Goal: Transaction & Acquisition: Purchase product/service

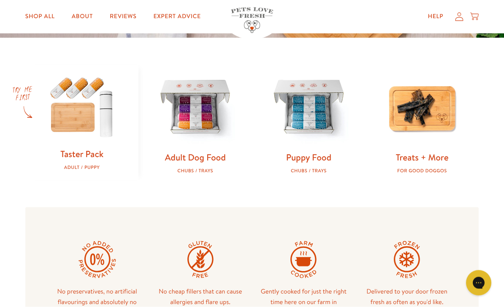
scroll to position [243, 0]
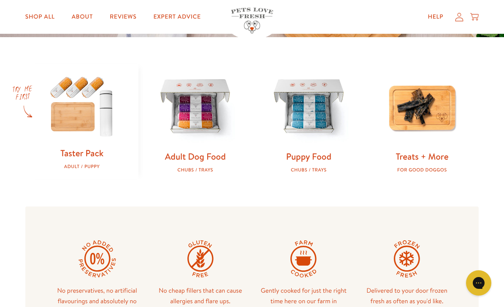
click at [193, 104] on img at bounding box center [195, 107] width 87 height 87
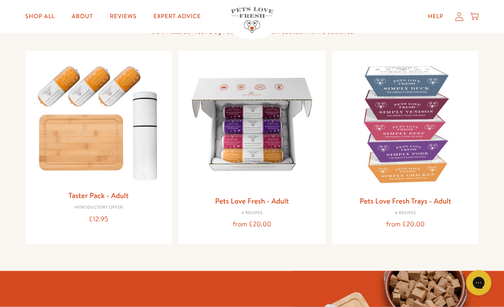
scroll to position [79, 0]
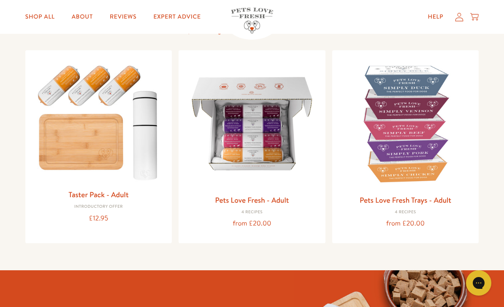
click at [239, 128] on img at bounding box center [252, 124] width 134 height 134
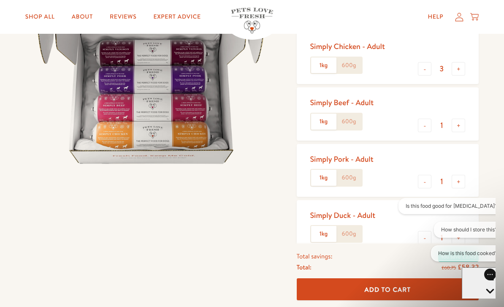
click at [424, 122] on button "-" at bounding box center [425, 126] width 14 height 14
type input "0"
click at [466, 177] on button "+" at bounding box center [459, 182] width 14 height 14
type input "2"
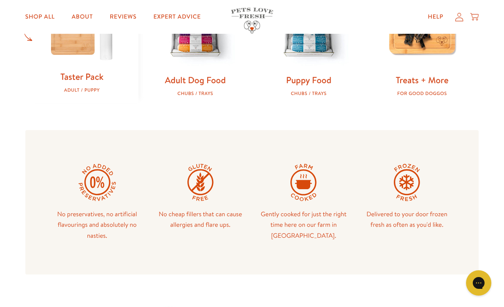
scroll to position [320, 0]
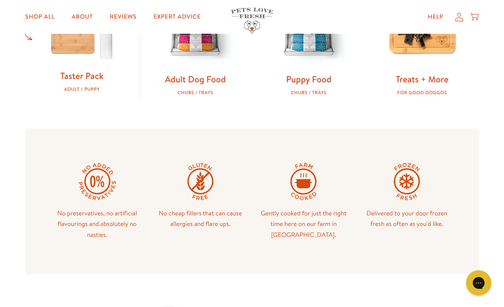
click at [191, 62] on img at bounding box center [195, 30] width 87 height 87
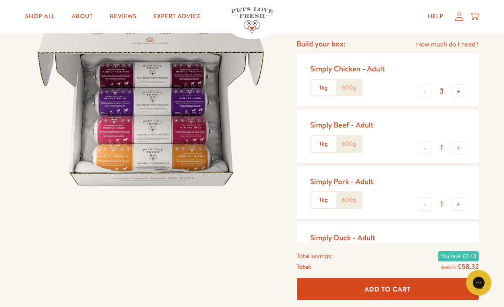
scroll to position [123, 0]
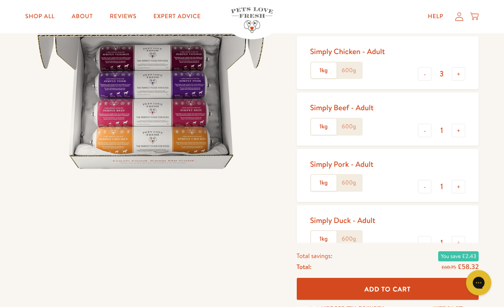
click at [395, 294] on span "Add To Cart" at bounding box center [388, 289] width 46 height 9
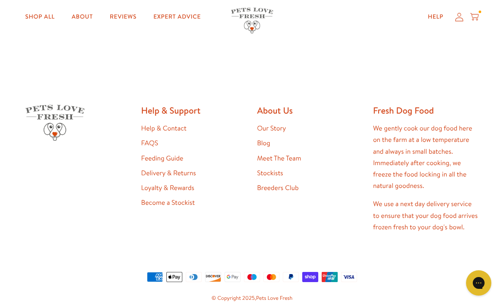
scroll to position [435, 0]
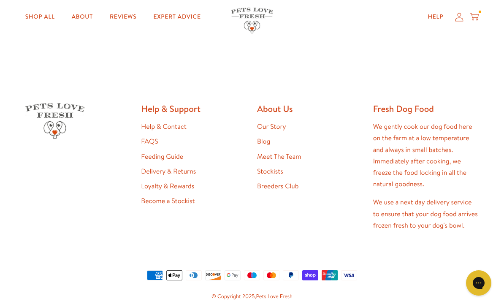
click at [371, 307] on small "Terms & Conditions • Privacy Policy • Cookie Policy" at bounding box center [252, 312] width 454 height 9
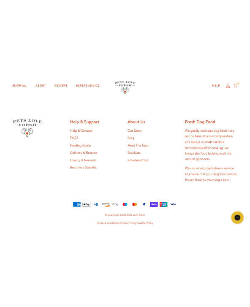
scroll to position [466, 0]
